Goal: Task Accomplishment & Management: Manage account settings

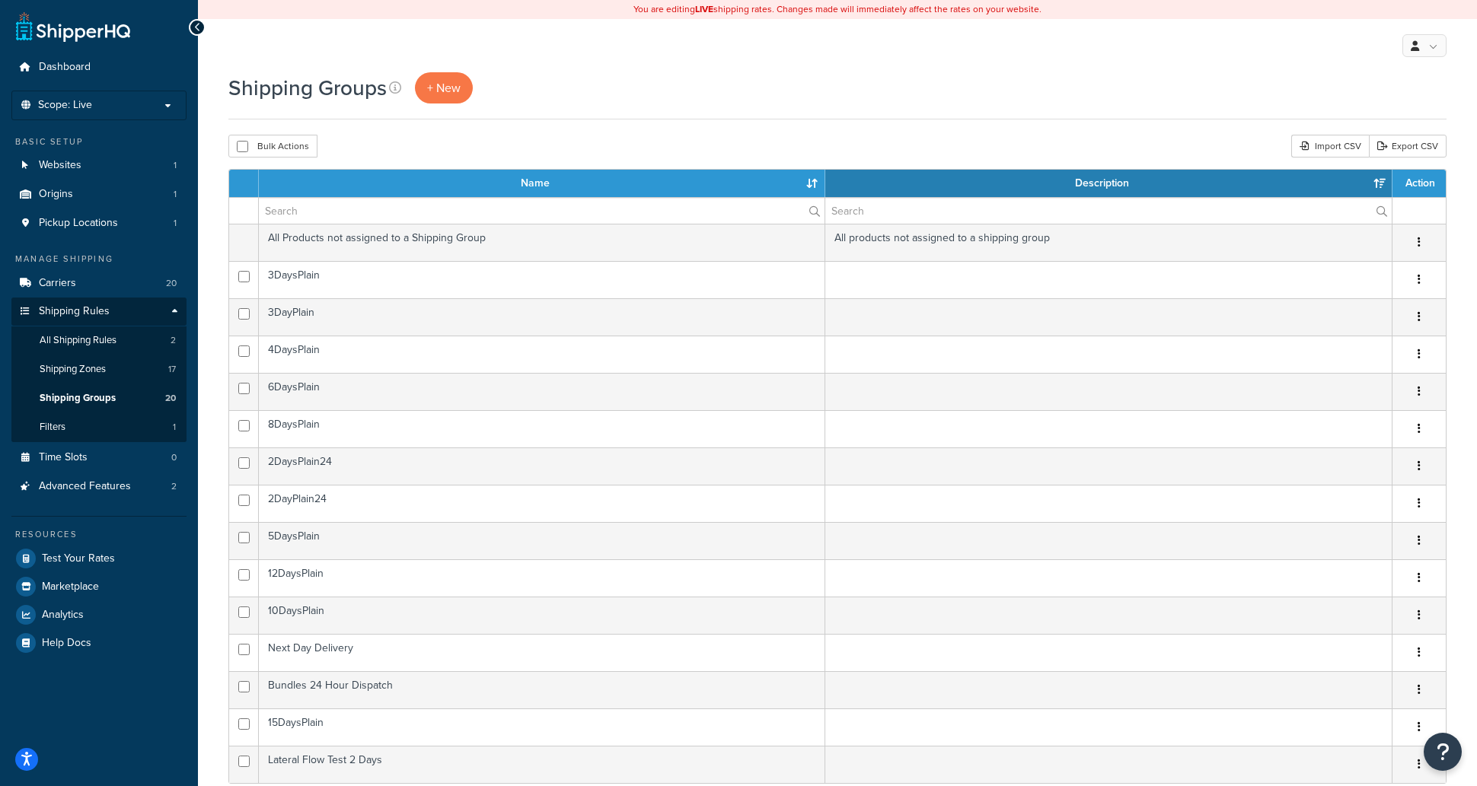
select select "15"
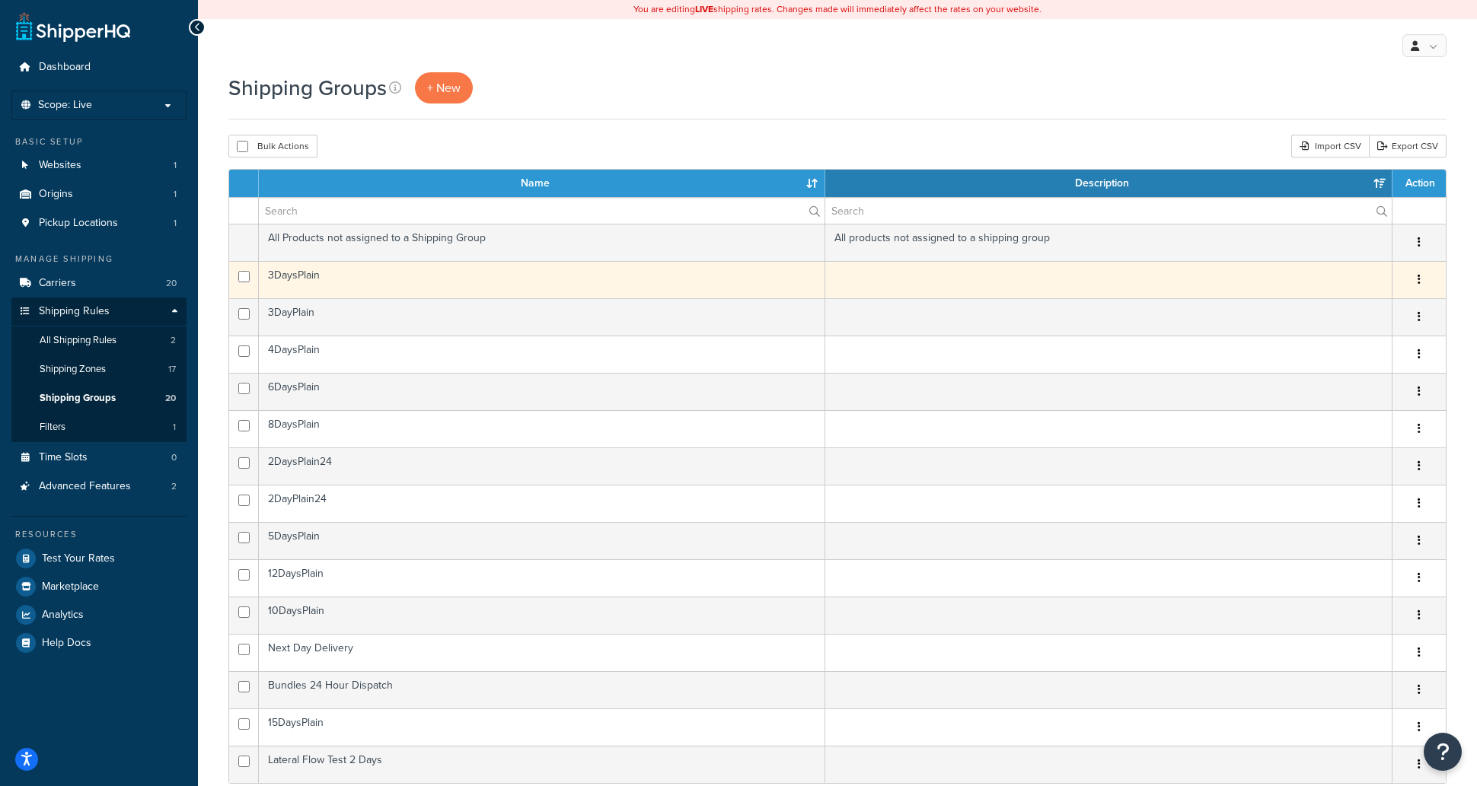
scroll to position [381, 0]
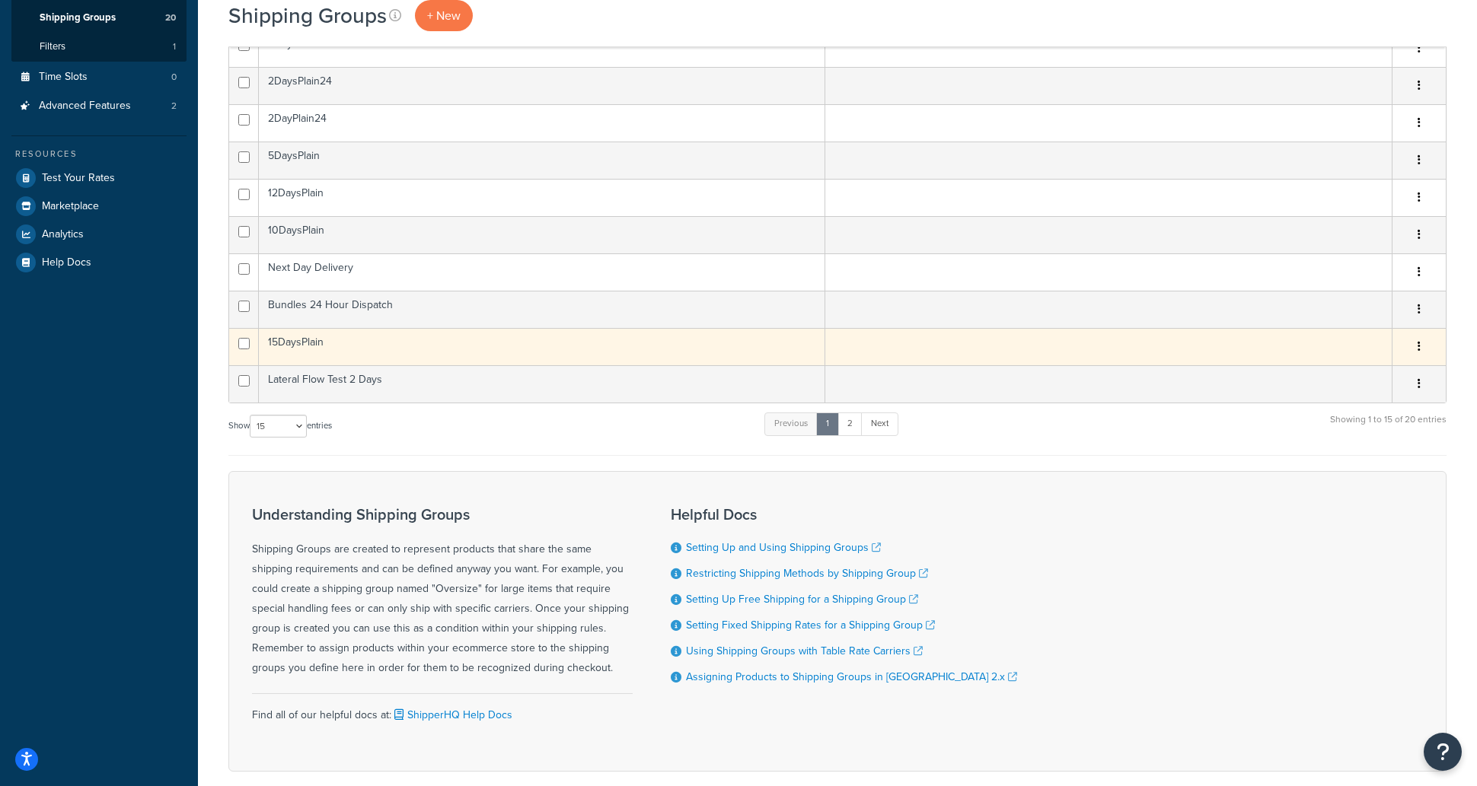
click at [1425, 353] on button "button" at bounding box center [1418, 347] width 21 height 24
click at [1370, 378] on link "Edit" at bounding box center [1357, 377] width 120 height 31
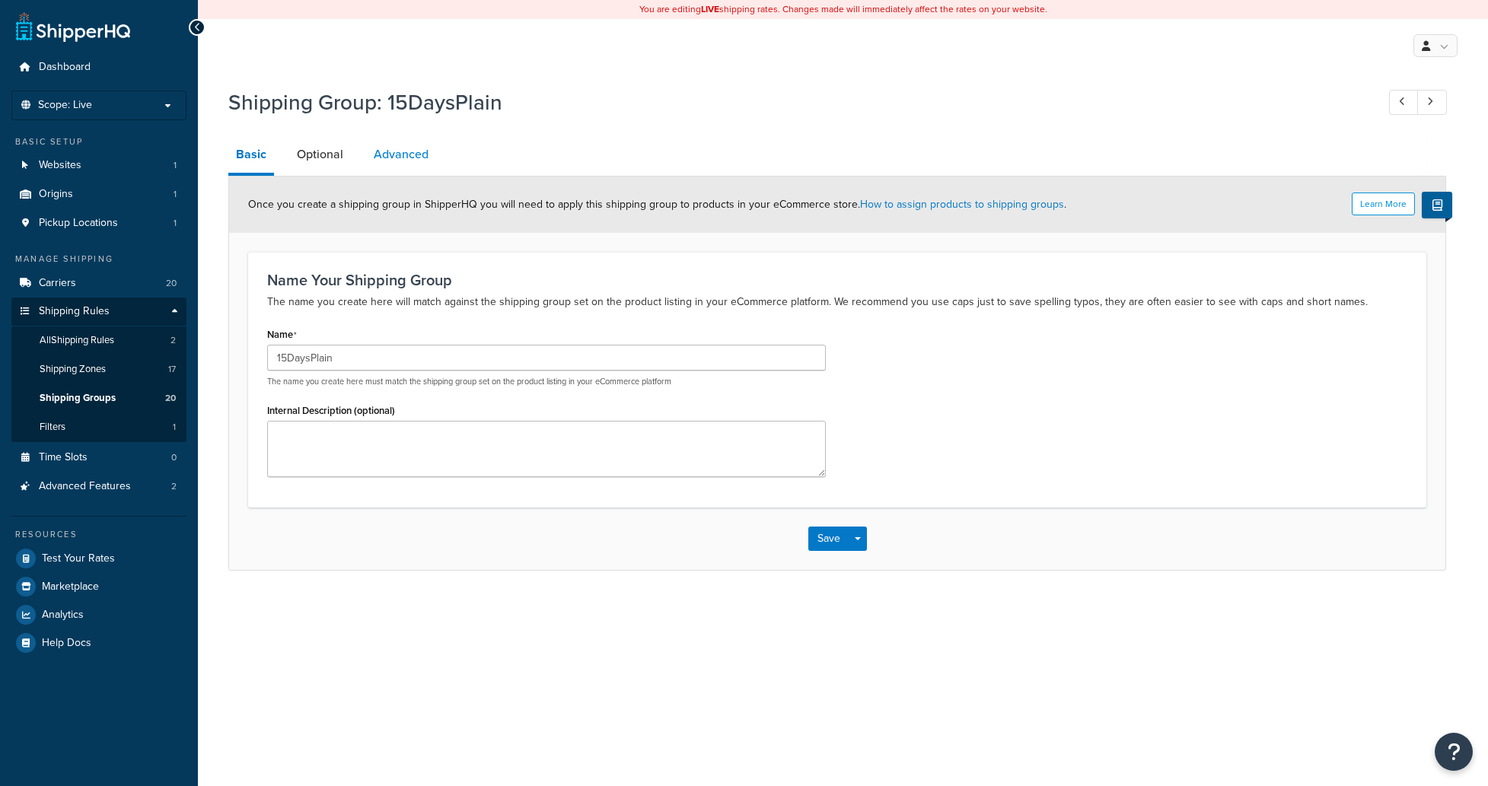
click at [400, 155] on link "Advanced" at bounding box center [401, 154] width 70 height 37
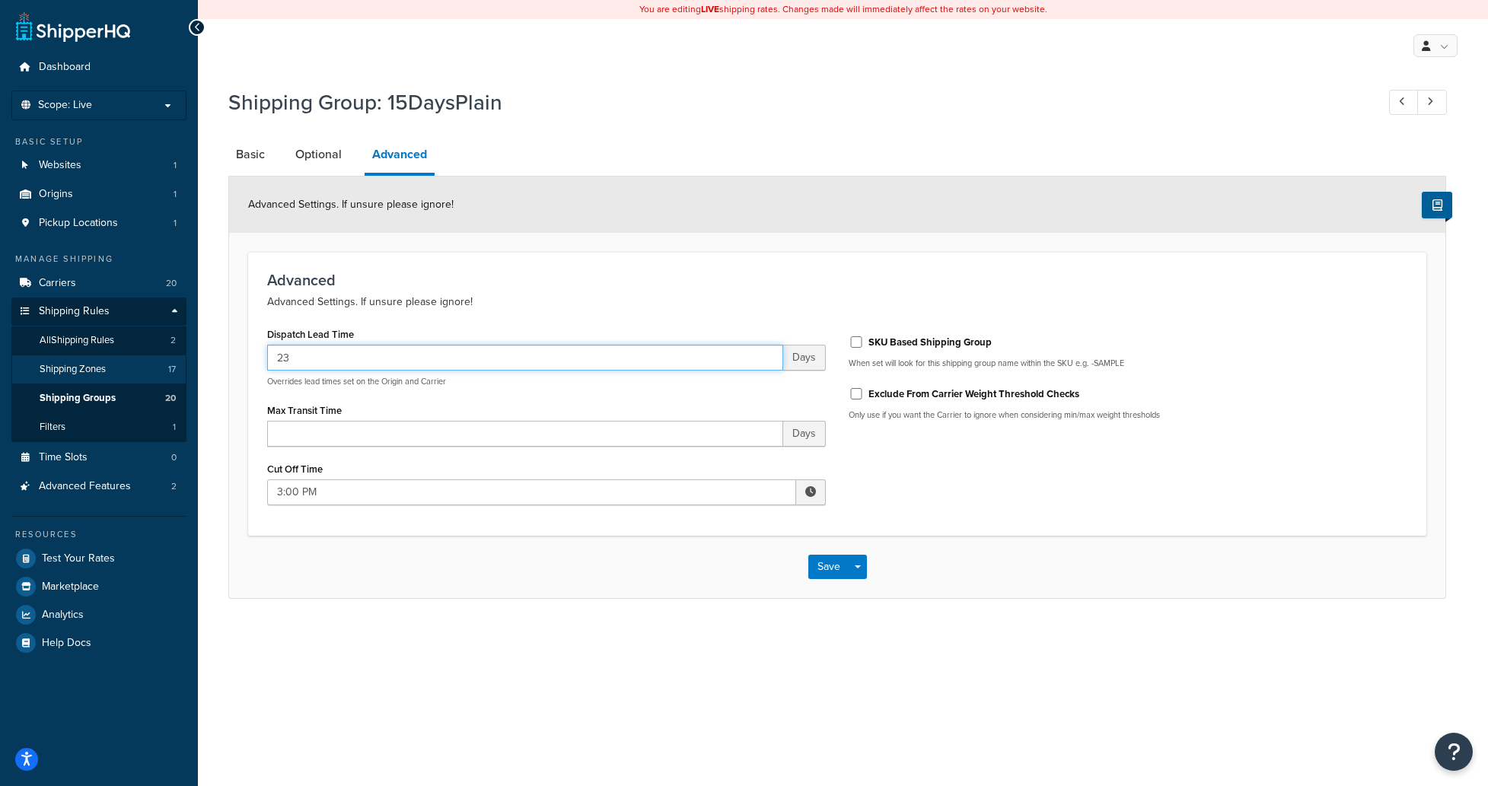
drag, startPoint x: 295, startPoint y: 352, endPoint x: 142, endPoint y: 363, distance: 154.2
click at [180, 357] on div "Dashboard Scope: Live Basic Setup Websites 1 Origins 1 Pickup Locations 1 Manag…" at bounding box center [744, 393] width 1488 height 786
drag, startPoint x: 627, startPoint y: 767, endPoint x: 636, endPoint y: 783, distance: 18.4
click at [636, 783] on div "You are editing LIVE shipping rates. Changes made will immediately affect the r…" at bounding box center [843, 393] width 1290 height 786
